Goal: Transaction & Acquisition: Purchase product/service

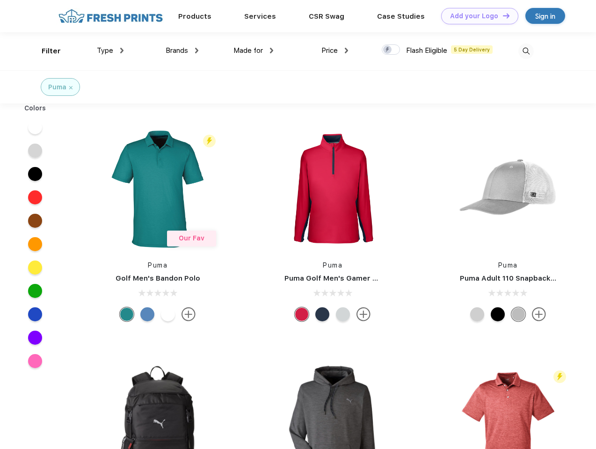
click at [476, 16] on link "Add your Logo Design Tool" at bounding box center [479, 16] width 77 height 16
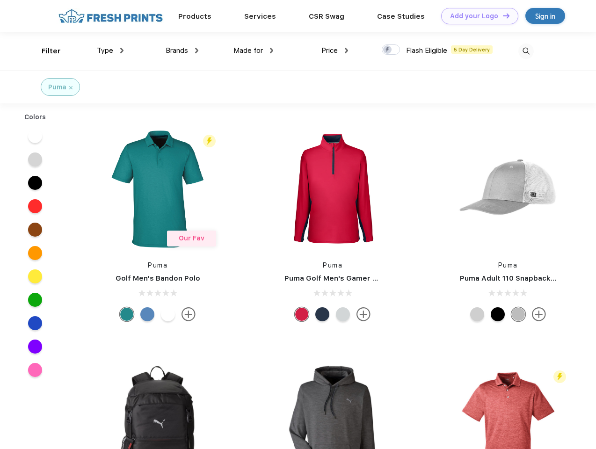
click at [0, 0] on div "Design Tool" at bounding box center [0, 0] width 0 height 0
click at [502, 15] on link "Add your Logo Design Tool" at bounding box center [479, 16] width 77 height 16
click at [45, 51] on div "Filter" at bounding box center [51, 51] width 19 height 11
click at [110, 50] on span "Type" at bounding box center [105, 50] width 16 height 8
click at [182, 50] on span "Brands" at bounding box center [176, 50] width 22 height 8
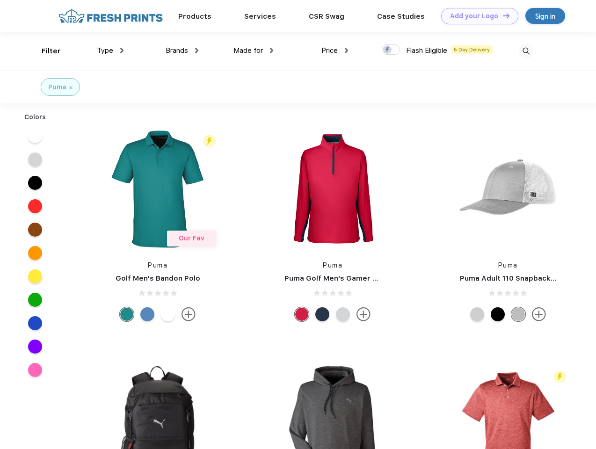
click at [253, 50] on span "Made for" at bounding box center [247, 50] width 29 height 8
click at [335, 50] on span "Price" at bounding box center [329, 50] width 16 height 8
click at [391, 50] on div at bounding box center [390, 49] width 18 height 10
click at [388, 50] on input "checkbox" at bounding box center [384, 47] width 6 height 6
click at [525, 51] on img at bounding box center [525, 50] width 15 height 15
